Goal: Find specific page/section: Find specific page/section

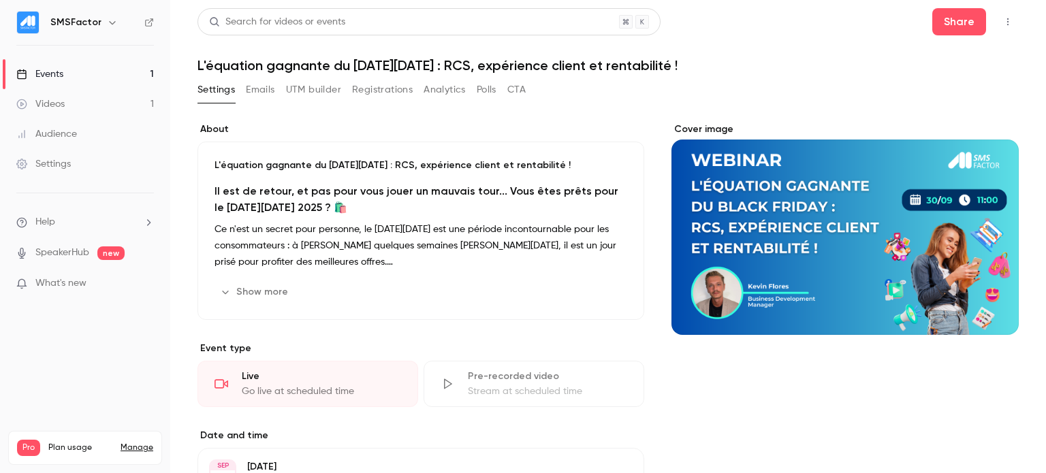
click at [80, 78] on link "Events 1" at bounding box center [85, 74] width 170 height 30
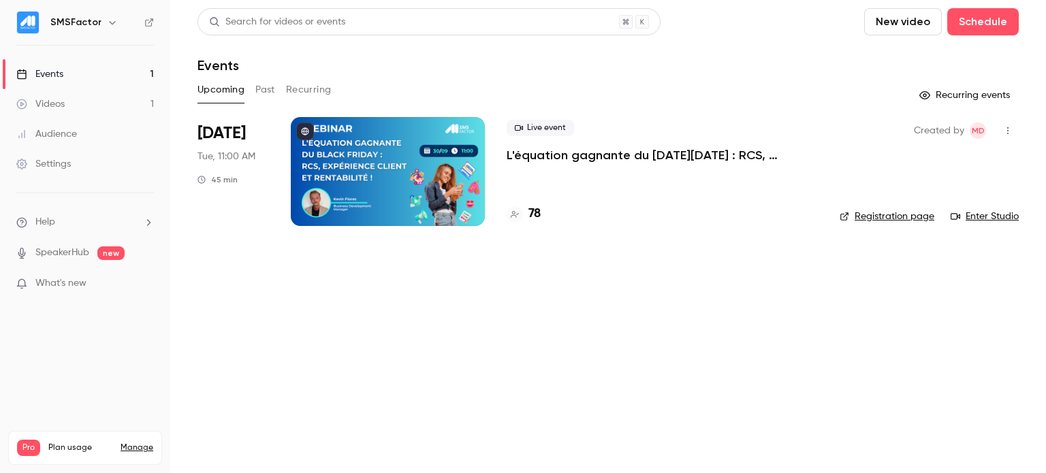
click at [398, 187] on div at bounding box center [388, 171] width 194 height 109
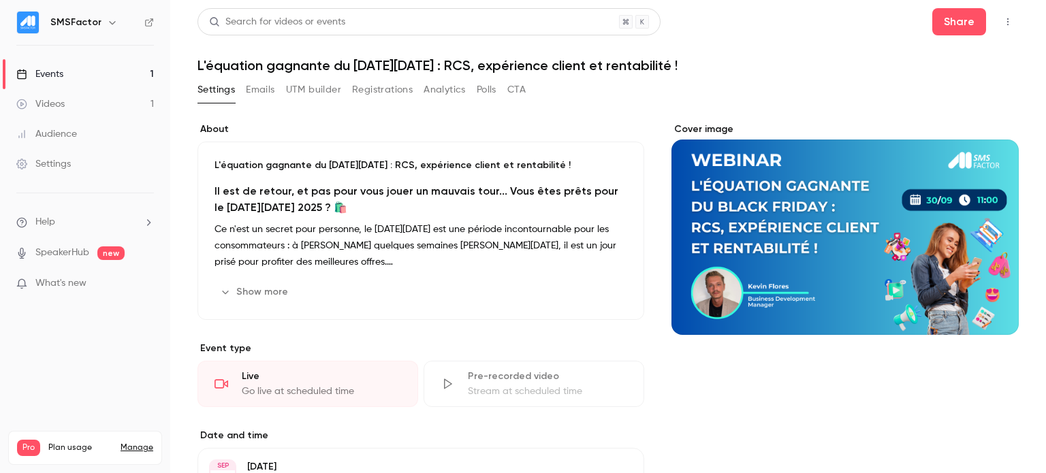
click at [426, 84] on button "Analytics" at bounding box center [444, 90] width 42 height 22
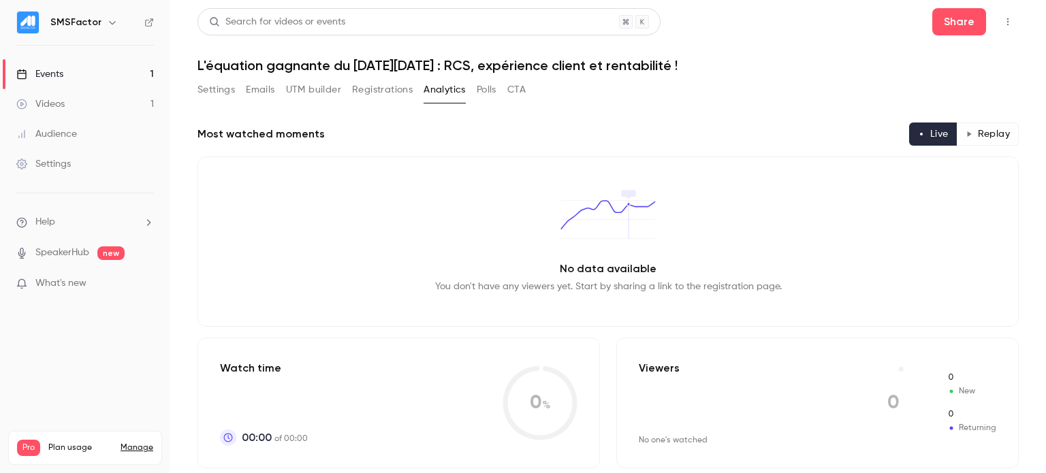
click at [377, 87] on button "Registrations" at bounding box center [382, 90] width 61 height 22
